Goal: Task Accomplishment & Management: Complete application form

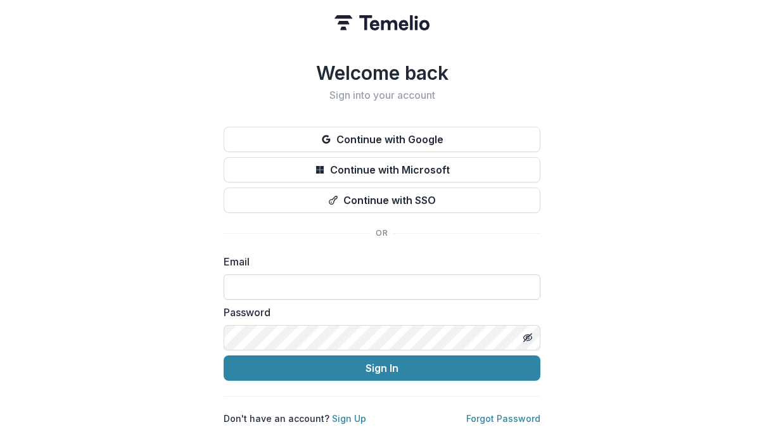
click at [286, 281] on input at bounding box center [382, 286] width 317 height 25
type input "**********"
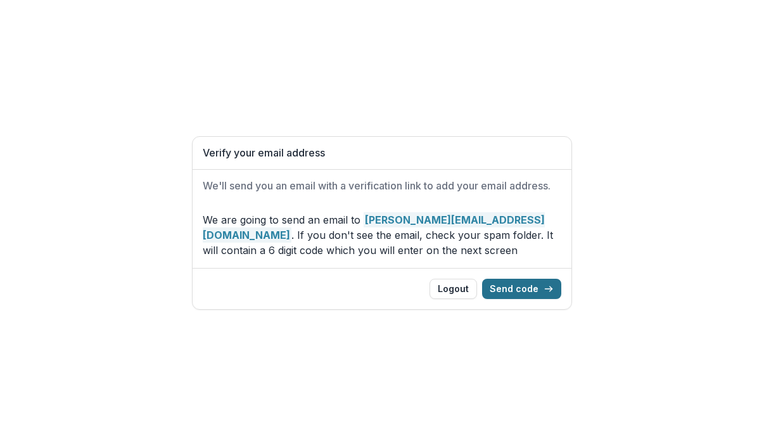
click at [510, 291] on button "Send code" at bounding box center [521, 289] width 79 height 20
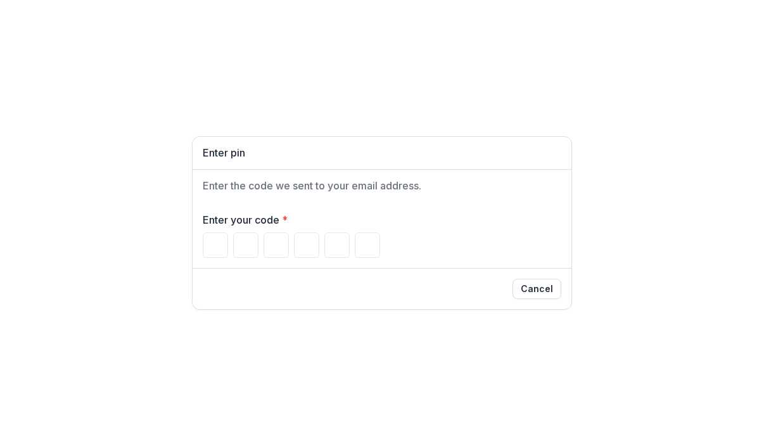
type input "*"
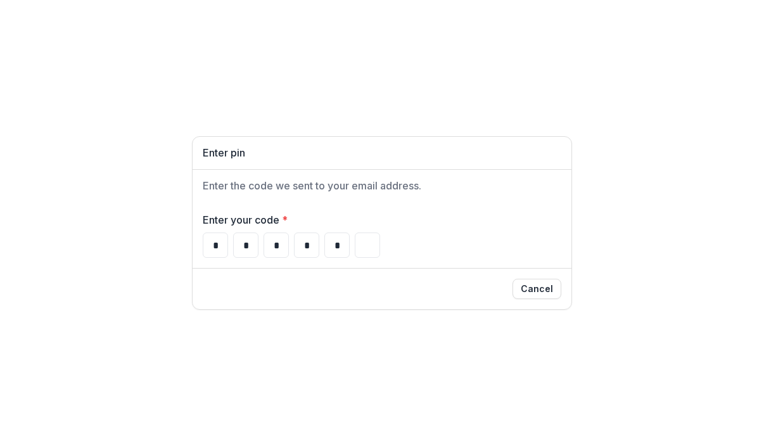
type input "*"
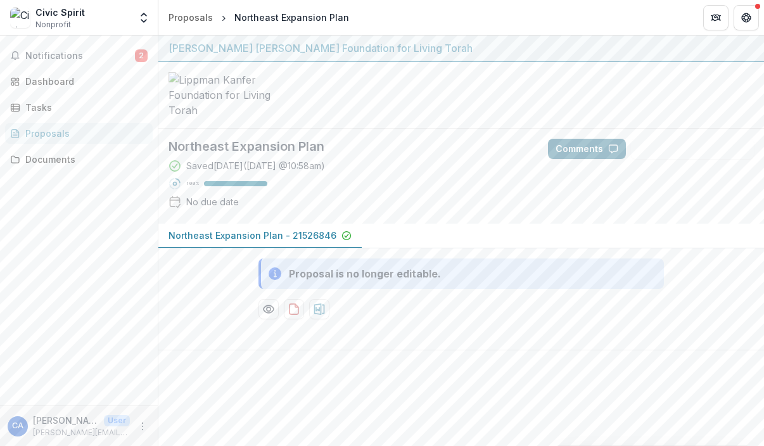
click at [571, 159] on button "Comments" at bounding box center [587, 149] width 78 height 20
